Goal: Task Accomplishment & Management: Manage account settings

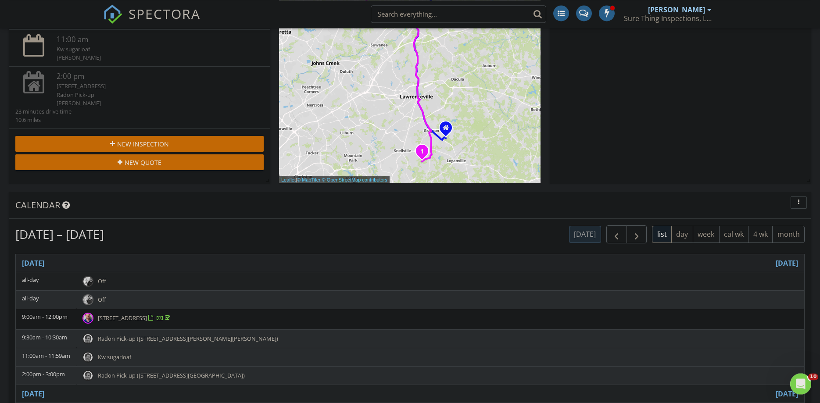
scroll to position [224, 0]
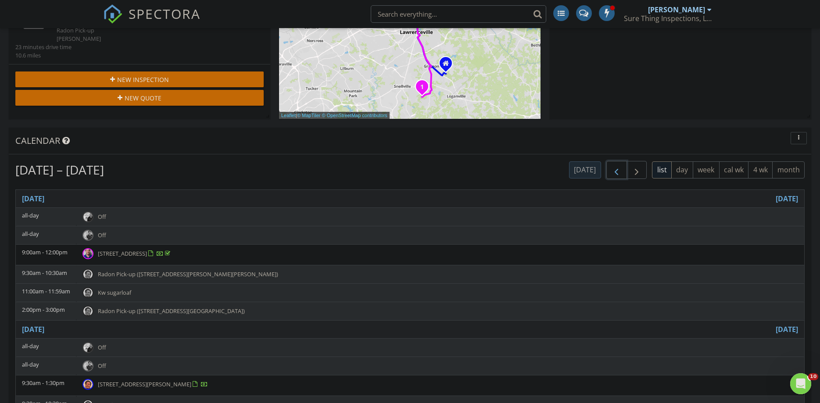
click at [621, 174] on button "button" at bounding box center [616, 170] width 21 height 18
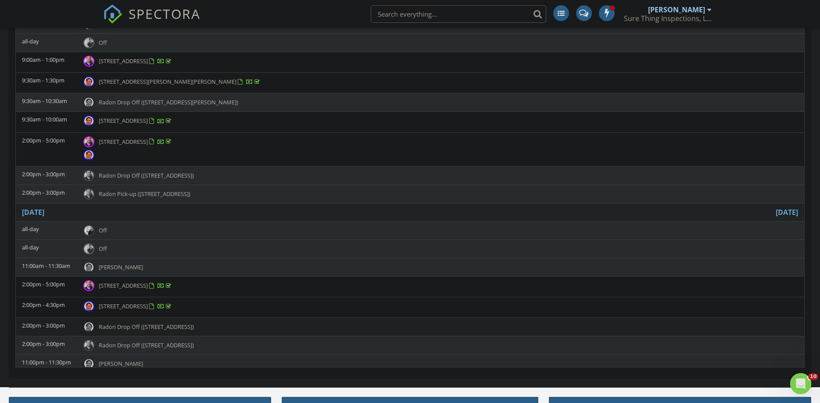
scroll to position [356, 0]
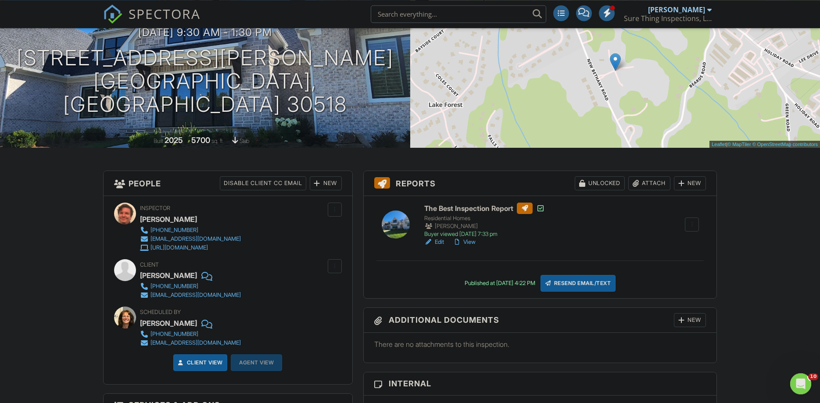
scroll to position [89, 0]
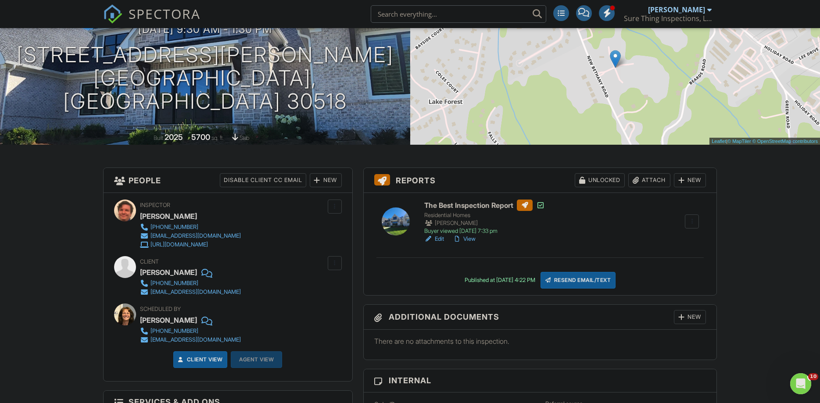
drag, startPoint x: 190, startPoint y: 270, endPoint x: 138, endPoint y: 275, distance: 52.5
click at [138, 275] on div "Client Dr. Zach Farley 407-739-3964 zfarley123@gmail.com" at bounding box center [228, 276] width 228 height 40
copy div "[PERSON_NAME]"
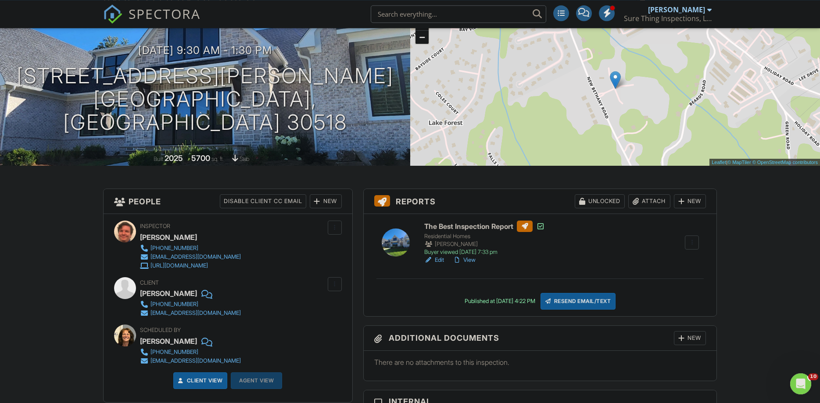
scroll to position [45, 0]
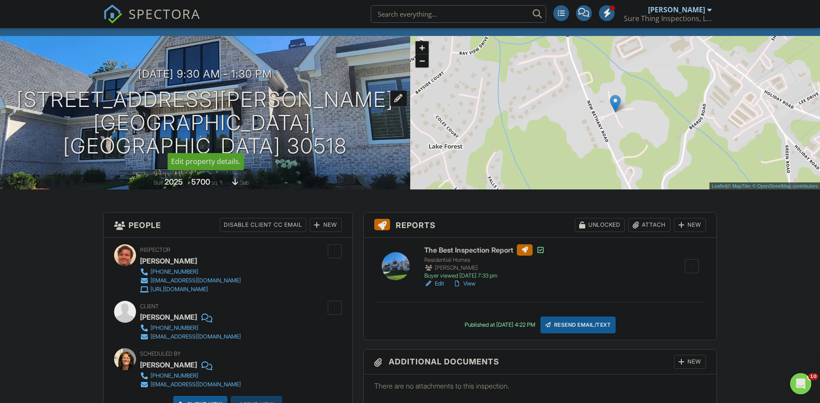
click at [40, 112] on h1 "6138 Bethany View Trail Lot 10 Buford, GA 30518" at bounding box center [205, 122] width 382 height 69
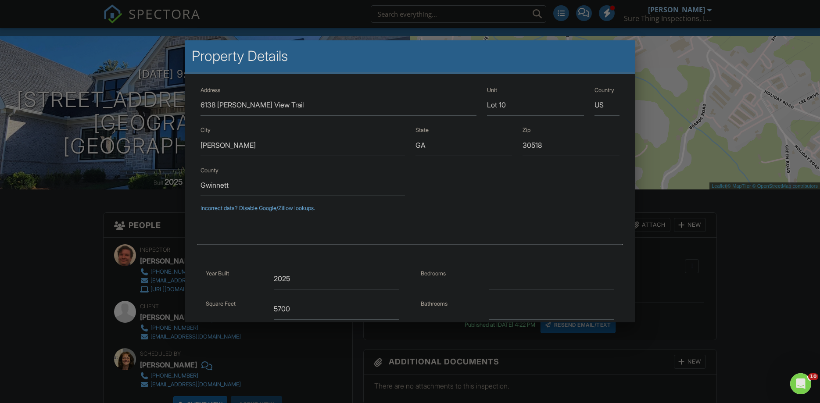
click at [65, 292] on div at bounding box center [410, 208] width 820 height 504
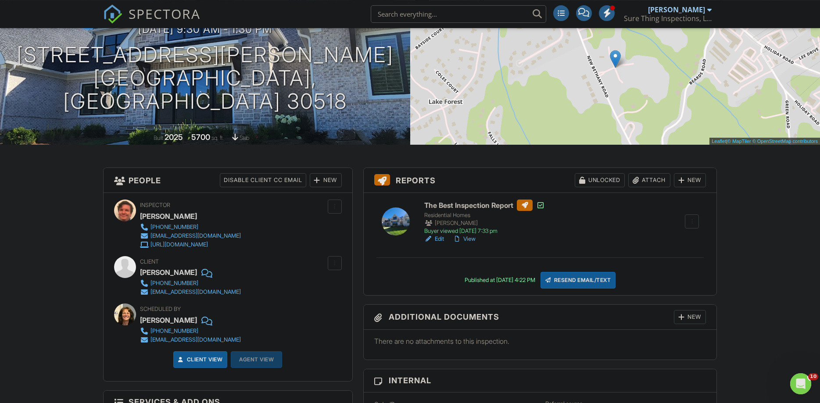
scroll to position [134, 0]
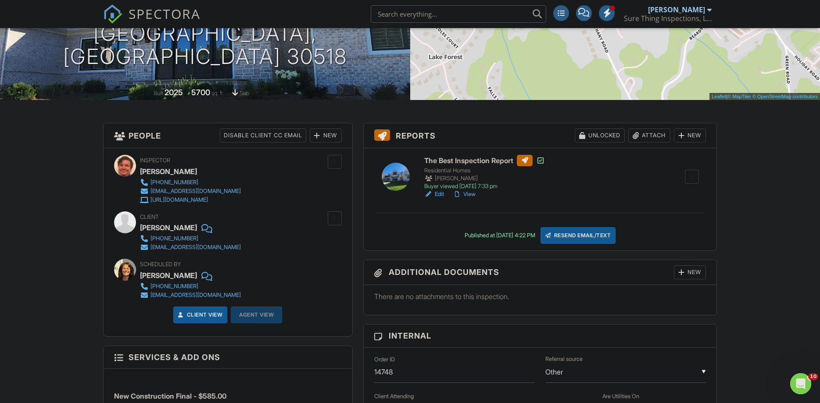
click at [649, 134] on div "Attach" at bounding box center [649, 136] width 42 height 14
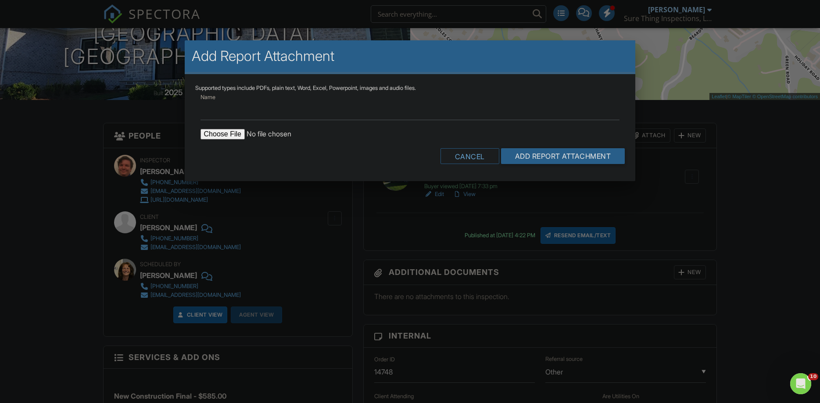
click at [229, 138] on input "file" at bounding box center [274, 134] width 149 height 11
click at [218, 139] on input "file" at bounding box center [274, 134] width 149 height 11
type input "C:\fakepath\6138 Bethany View Trail Radon Report.pdf"
click at [544, 151] on input "Add Report Attachment" at bounding box center [563, 156] width 124 height 16
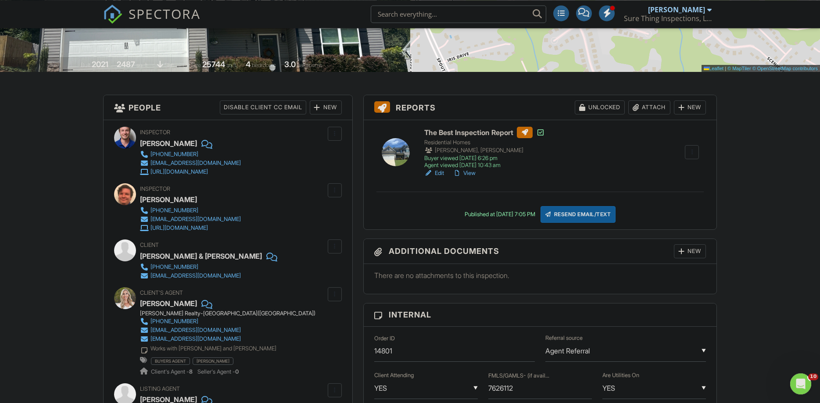
scroll to position [179, 0]
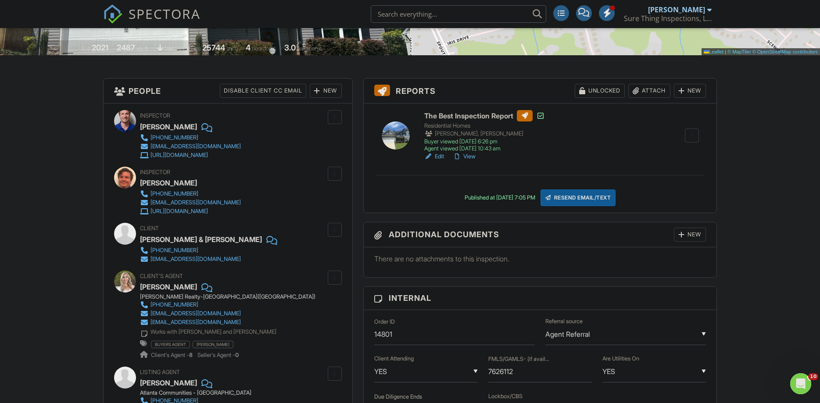
click at [208, 241] on div "Patrick & Emma Stam" at bounding box center [201, 239] width 122 height 13
drag, startPoint x: 207, startPoint y: 240, endPoint x: 138, endPoint y: 240, distance: 69.3
click at [138, 241] on div "Client Patrick & Emma Stam (678) 294-4827 patrickevanstam@gmail.com" at bounding box center [228, 243] width 228 height 40
copy div "Patrick & Emma Stam"
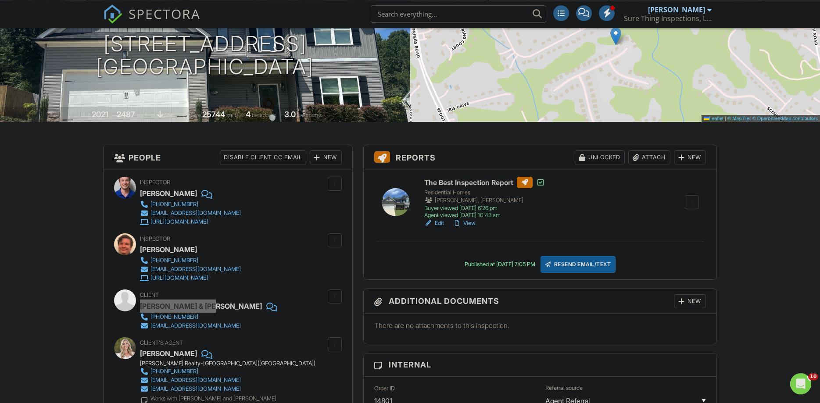
scroll to position [89, 0]
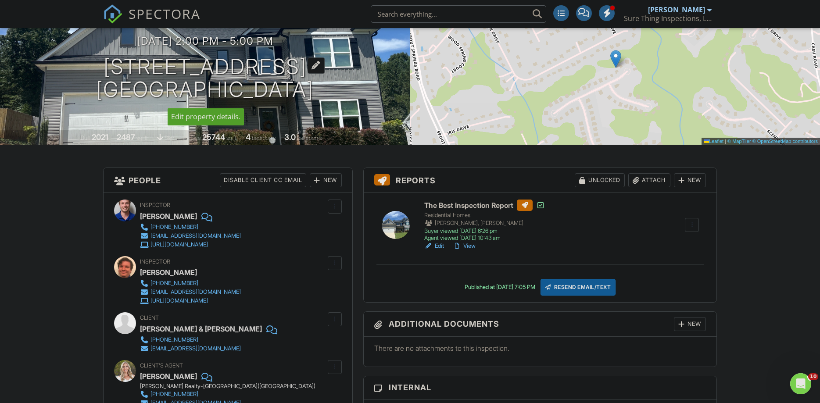
click at [109, 75] on h1 "5661 Wooded Valley Way Flowery Branch, GA 30542" at bounding box center [205, 78] width 218 height 46
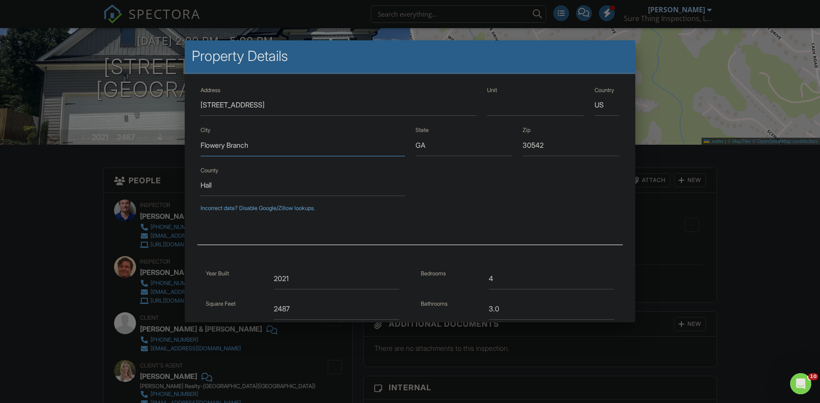
click at [229, 146] on input "Flowery Branch" at bounding box center [302, 145] width 204 height 21
click at [34, 267] on div at bounding box center [410, 208] width 820 height 504
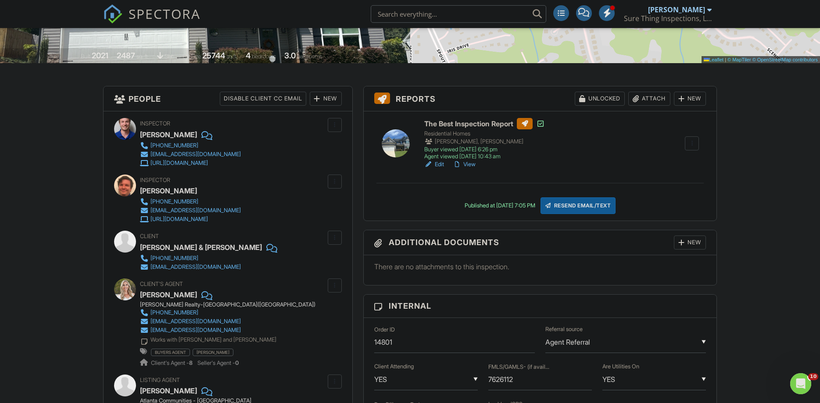
scroll to position [179, 0]
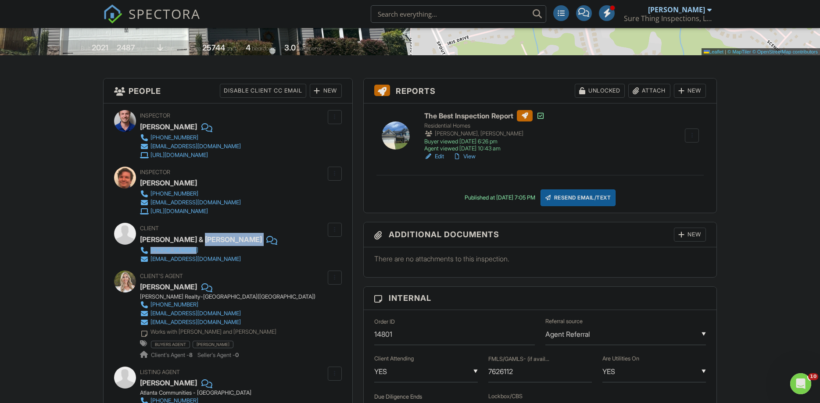
drag, startPoint x: 199, startPoint y: 246, endPoint x: 189, endPoint y: 248, distance: 10.0
click at [189, 248] on div "Client Patrick & Emma Stam (678) 294-4827 patrickevanstam@gmail.com" at bounding box center [226, 243] width 172 height 40
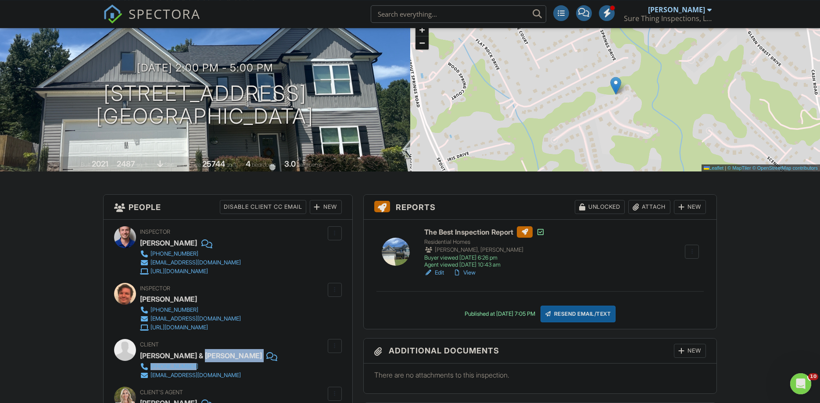
scroll to position [45, 0]
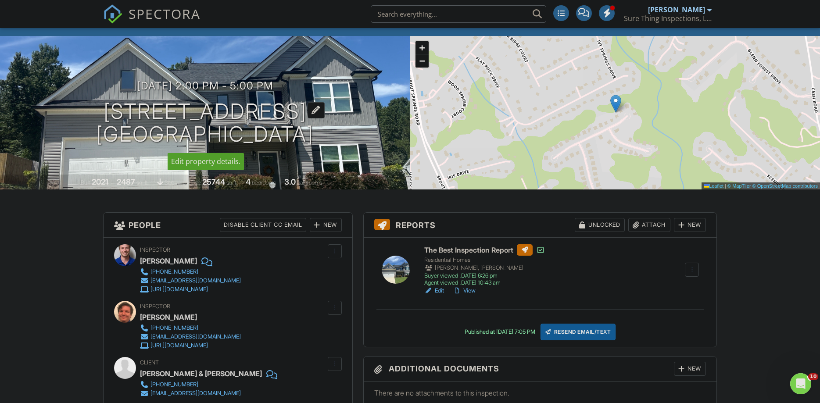
click at [96, 113] on h1 "5661 Wooded Valley Way Flowery Branch, GA 30542" at bounding box center [205, 123] width 218 height 46
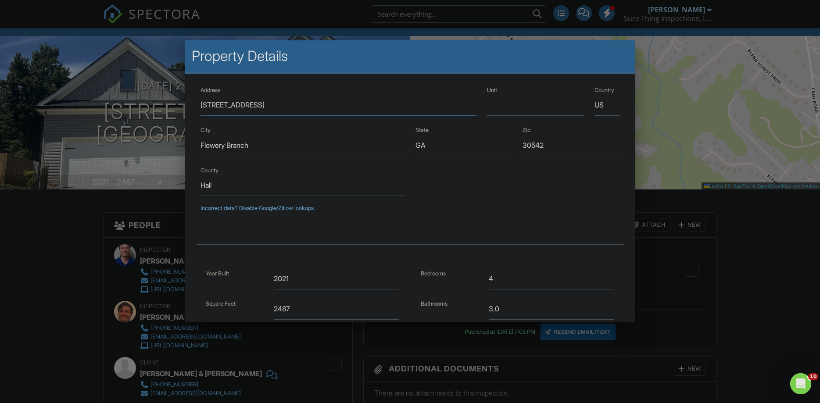
scroll to position [157, 0]
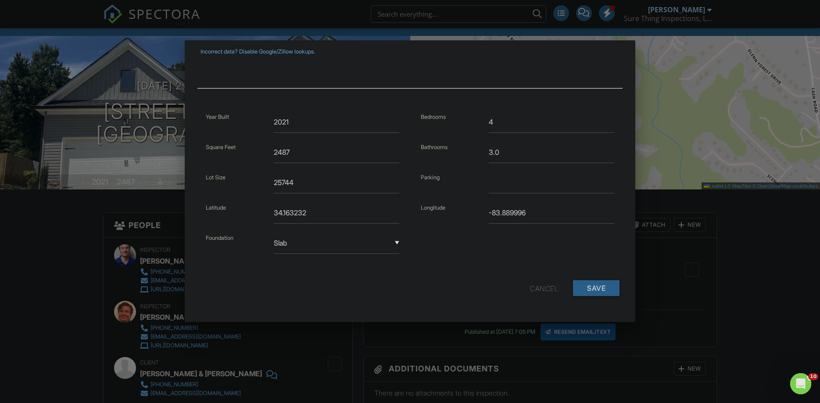
click at [549, 286] on div "Cancel" at bounding box center [544, 288] width 28 height 16
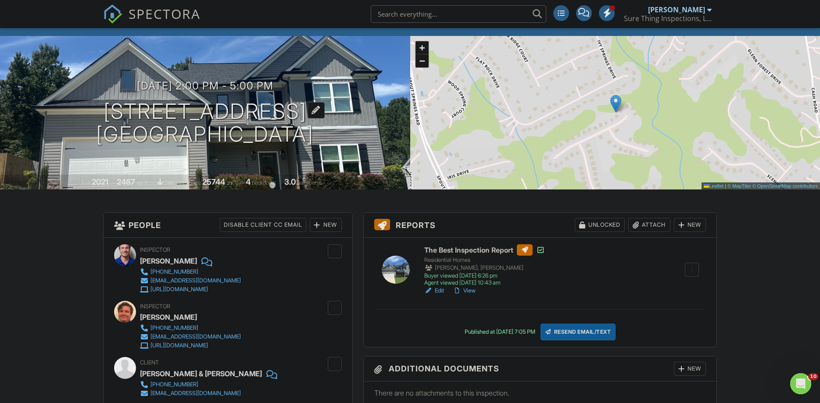
click at [119, 106] on h1 "5661 Wooded Valley Way Flowery Branch, GA 30542" at bounding box center [205, 123] width 218 height 46
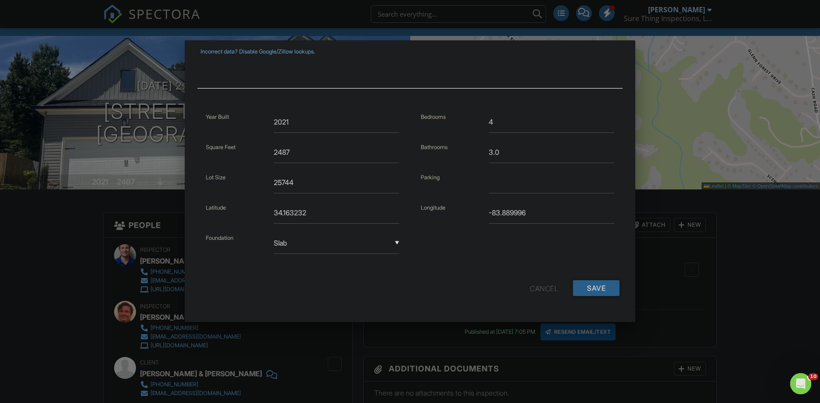
click at [545, 291] on div "Cancel" at bounding box center [544, 288] width 28 height 16
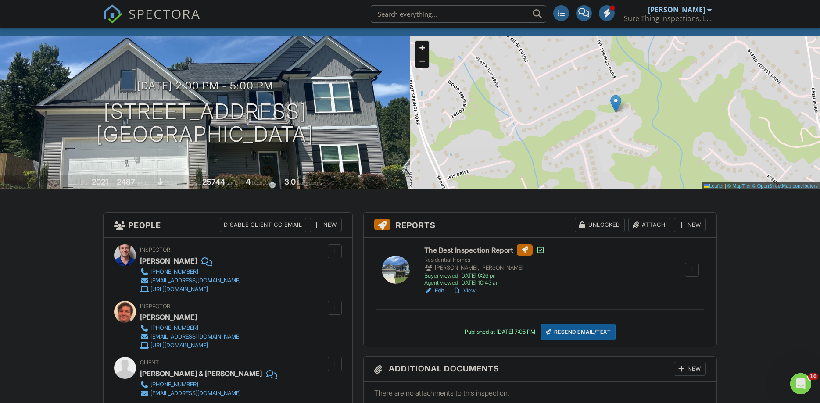
click at [649, 225] on div "Attach" at bounding box center [649, 225] width 42 height 14
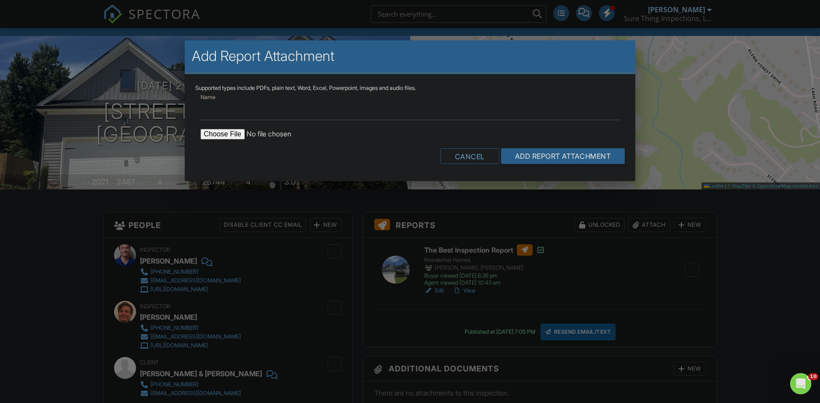
click at [211, 129] on input "file" at bounding box center [274, 134] width 149 height 11
type input "C:\fakepath\5661 Wooded Valley Way Radon Report.pdf"
click at [563, 157] on input "Add Report Attachment" at bounding box center [563, 156] width 124 height 16
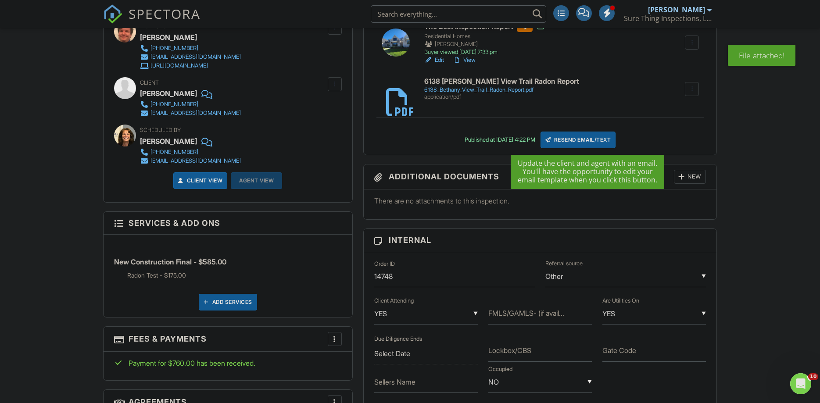
click at [596, 139] on div "Resend Email/Text" at bounding box center [577, 140] width 75 height 17
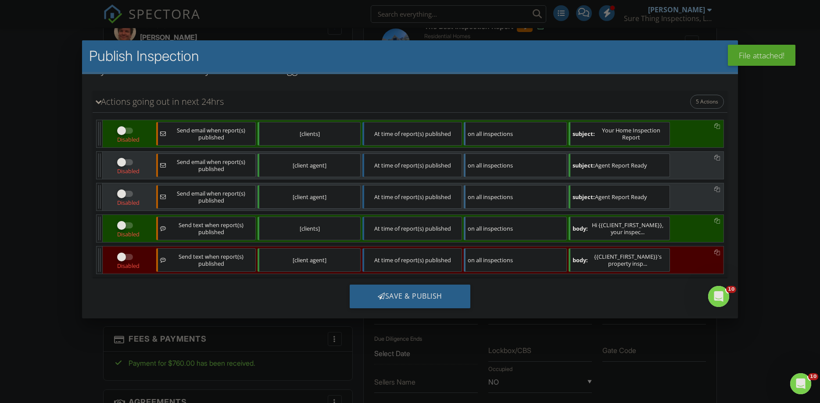
scroll to position [113, 0]
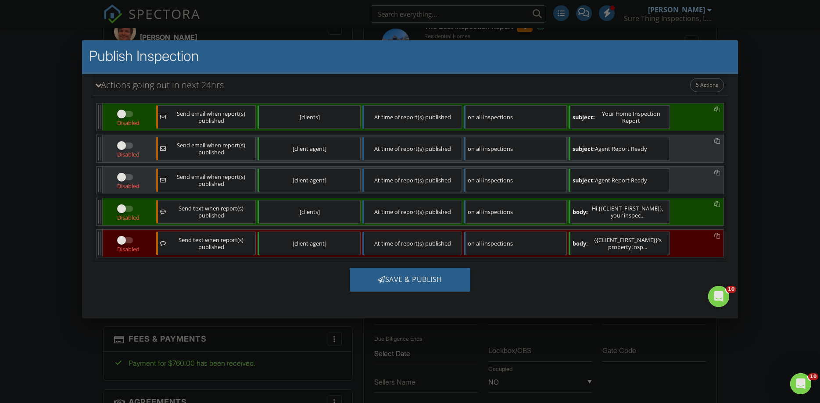
click at [121, 111] on div at bounding box center [121, 113] width 15 height 15
checkbox input "true"
click at [124, 210] on div at bounding box center [121, 208] width 15 height 15
checkbox input "true"
click at [404, 285] on div "Save & Publish" at bounding box center [409, 280] width 121 height 24
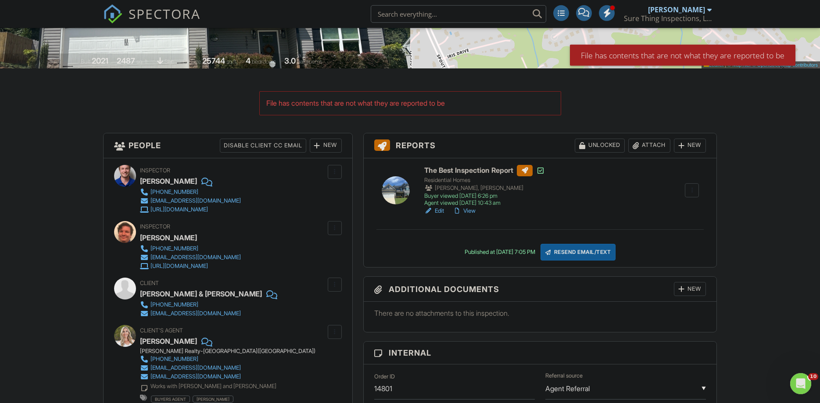
scroll to position [179, 0]
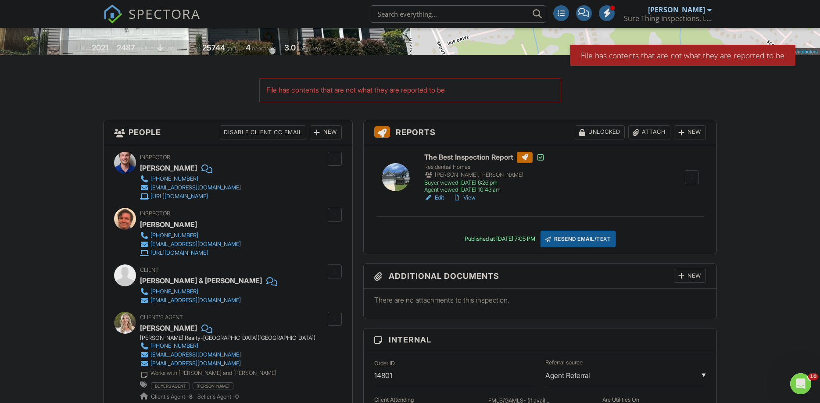
click at [653, 136] on div "Attach" at bounding box center [649, 132] width 42 height 14
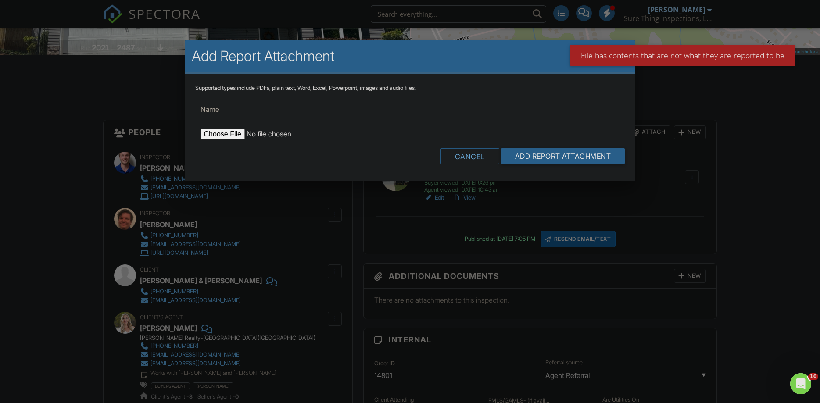
click at [236, 135] on input "file" at bounding box center [274, 134] width 149 height 11
type input "C:\fakepath\5661 [GEOGRAPHIC_DATA] Radon Report.pdf"
click at [554, 153] on input "Add Report Attachment" at bounding box center [563, 156] width 124 height 16
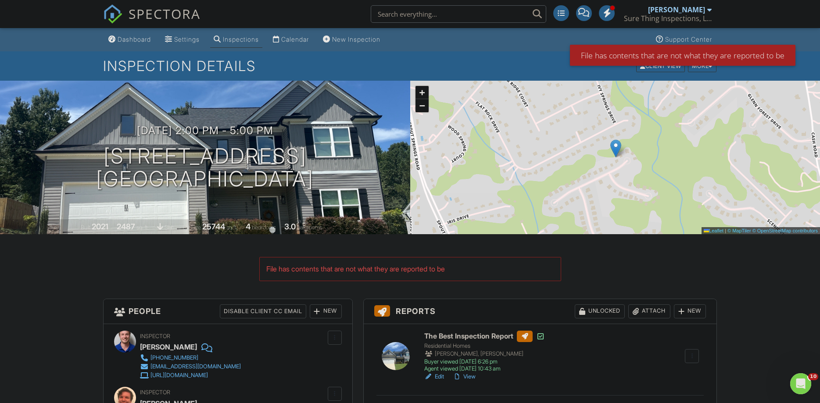
click at [655, 313] on div "Attach" at bounding box center [649, 311] width 42 height 14
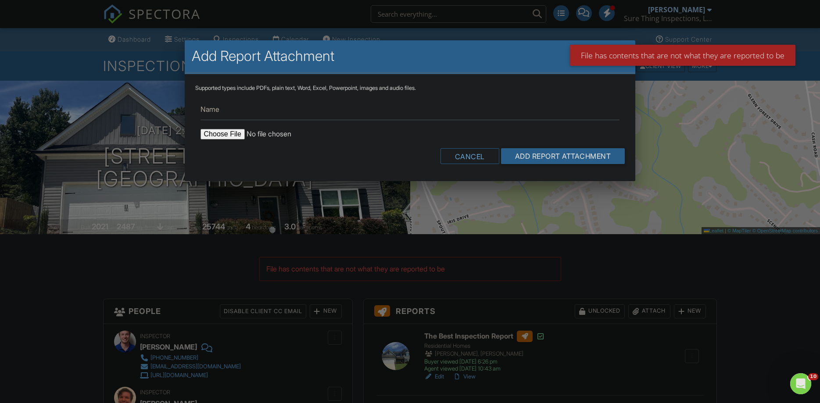
click at [221, 134] on input "file" at bounding box center [274, 134] width 149 height 11
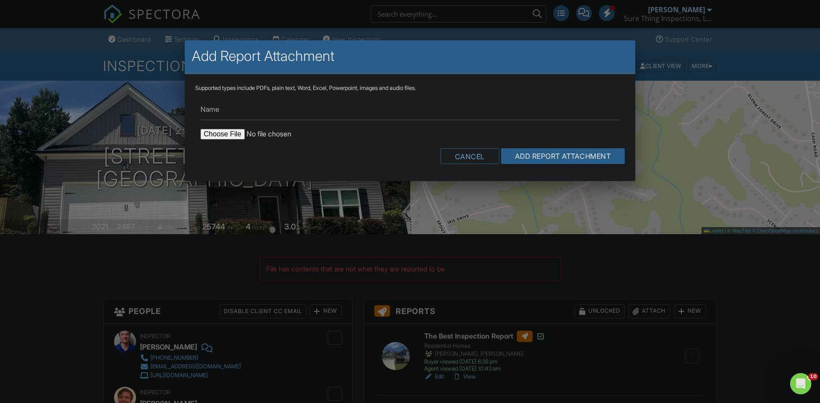
type input "C:\fakepath\5661 [GEOGRAPHIC_DATA] Radon Report.pdf"
click at [567, 159] on input "Add Report Attachment" at bounding box center [563, 156] width 124 height 16
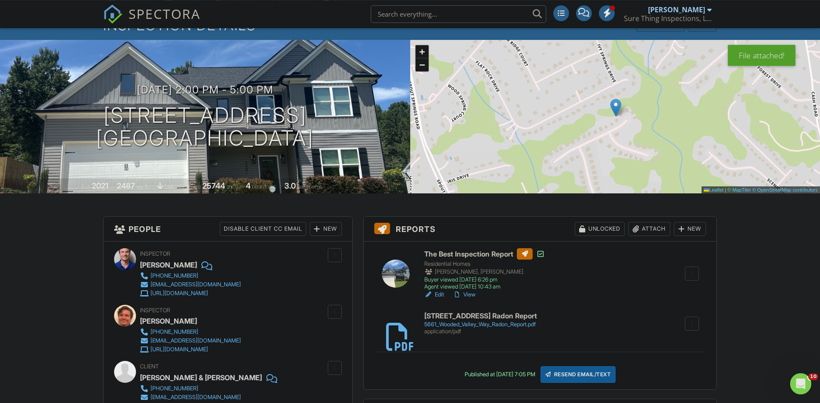
scroll to position [45, 0]
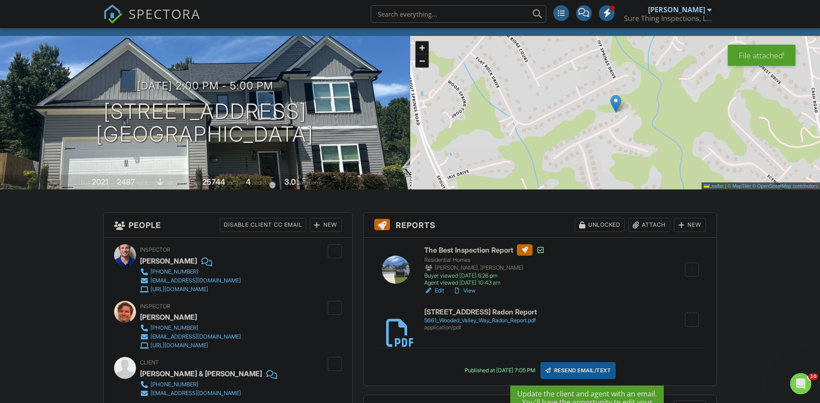
click at [570, 372] on div "Resend Email/Text" at bounding box center [577, 370] width 75 height 17
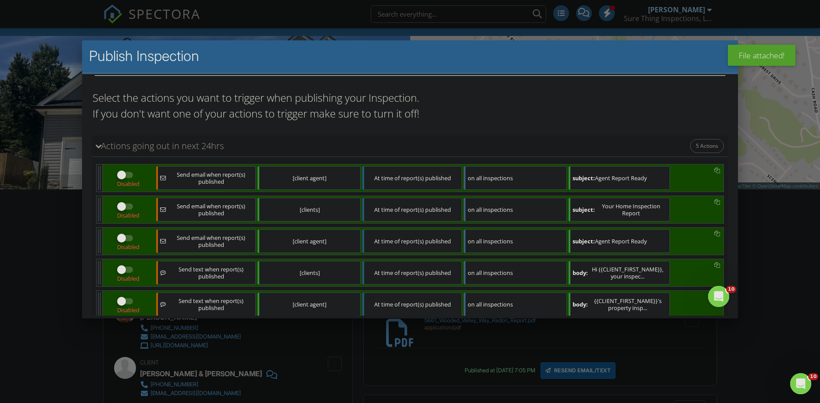
scroll to position [89, 0]
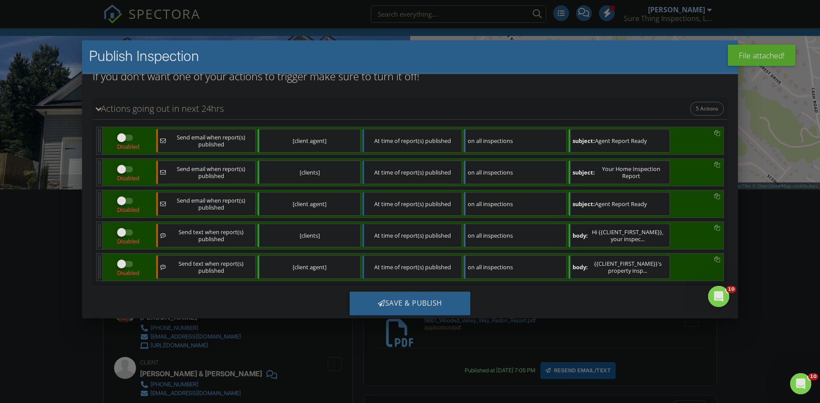
click at [116, 136] on div at bounding box center [121, 137] width 15 height 15
checkbox input "true"
click at [121, 168] on div at bounding box center [121, 168] width 15 height 15
checkbox input "true"
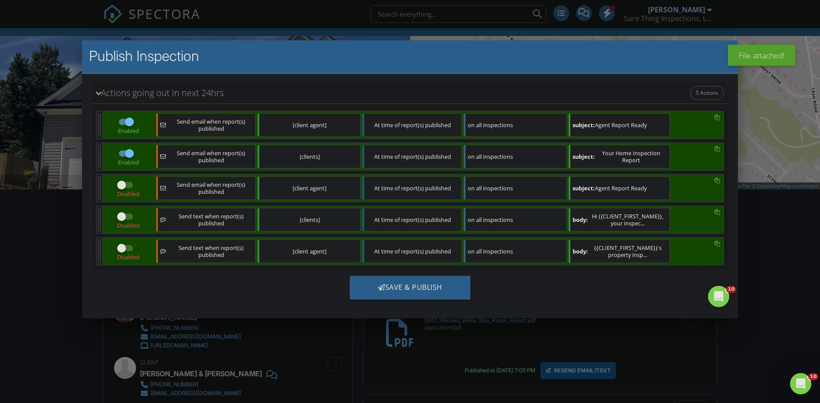
scroll to position [113, 0]
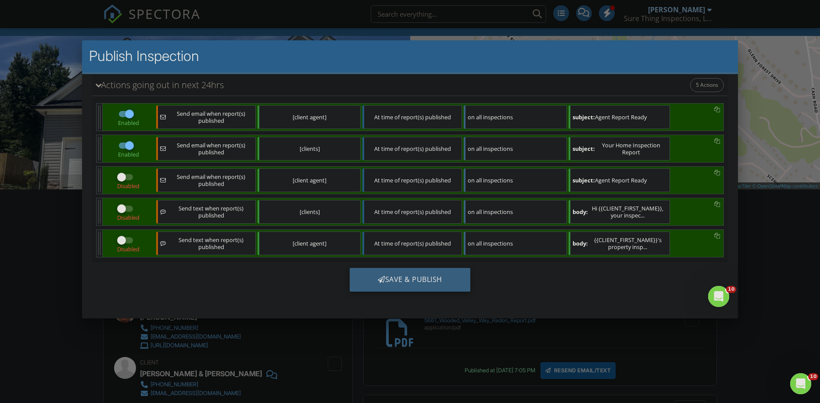
drag, startPoint x: 402, startPoint y: 279, endPoint x: 398, endPoint y: 283, distance: 5.6
click at [400, 281] on div "Save & Publish" at bounding box center [409, 280] width 121 height 24
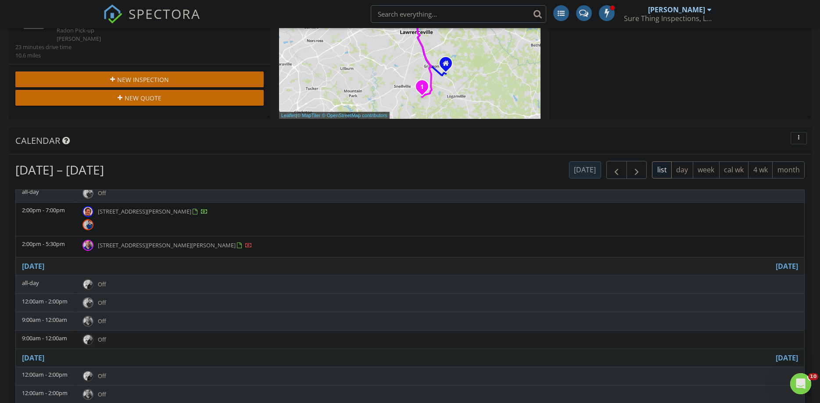
scroll to position [282, 0]
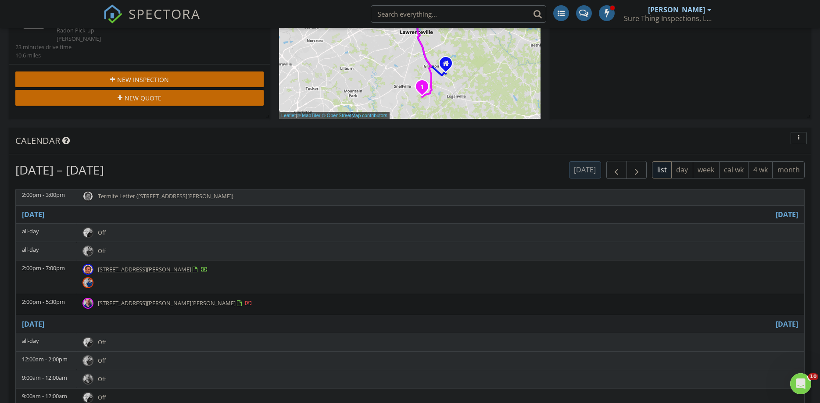
click at [160, 278] on td "[STREET_ADDRESS][PERSON_NAME]" at bounding box center [440, 278] width 728 height 34
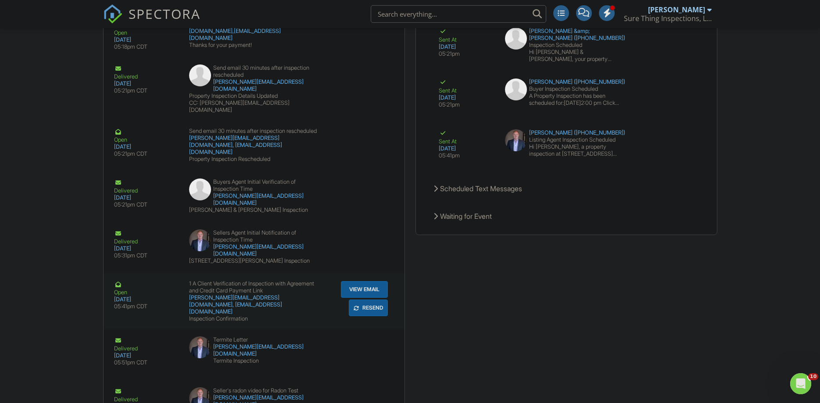
scroll to position [1611, 0]
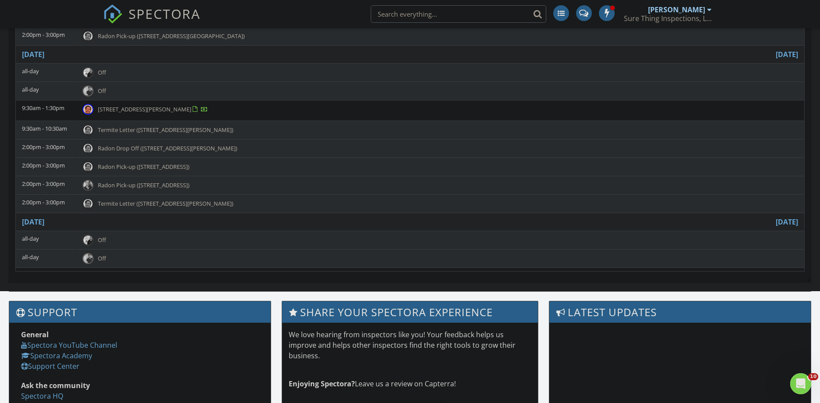
scroll to position [58, 0]
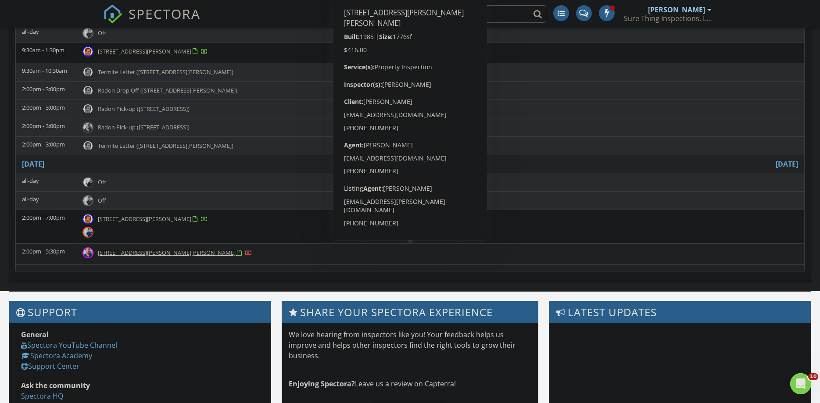
click at [154, 253] on span "[STREET_ADDRESS][PERSON_NAME][PERSON_NAME]" at bounding box center [167, 253] width 138 height 8
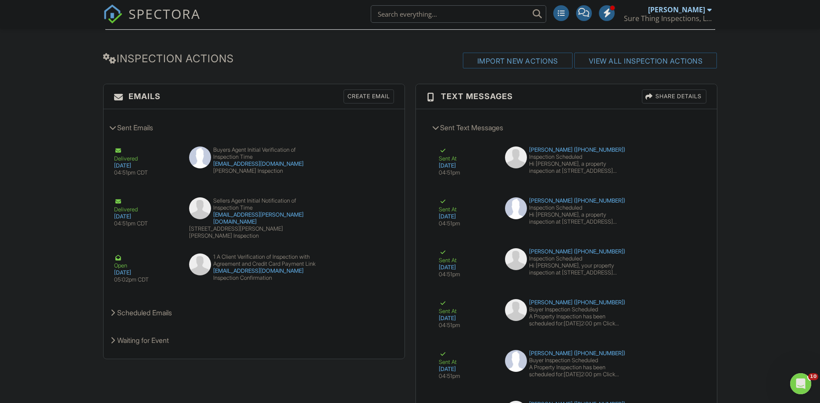
scroll to position [1437, 0]
